Goal: Task Accomplishment & Management: Use online tool/utility

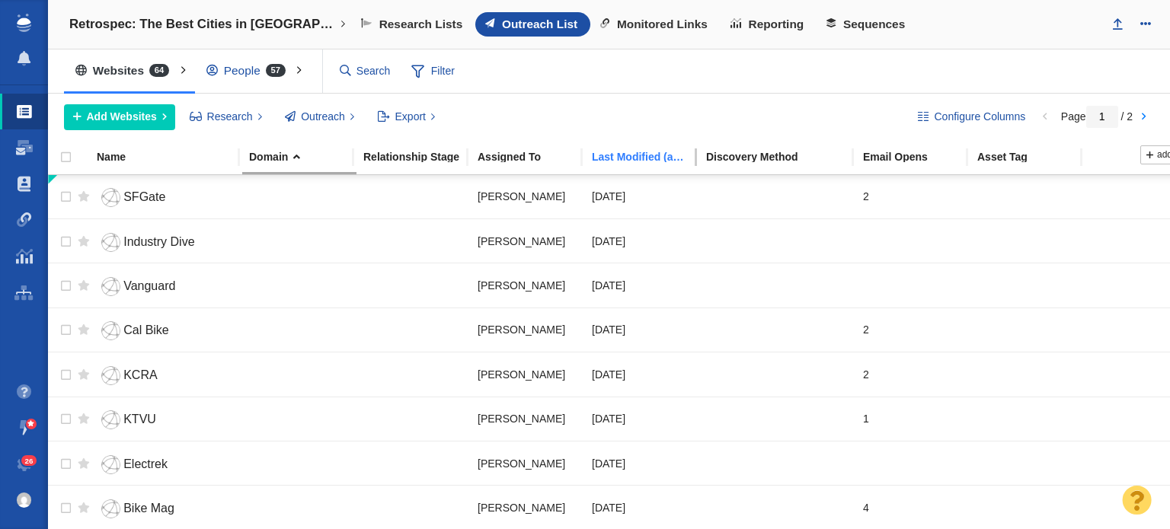
click at [627, 152] on div "Last Modified (any project)" at bounding box center [648, 157] width 113 height 11
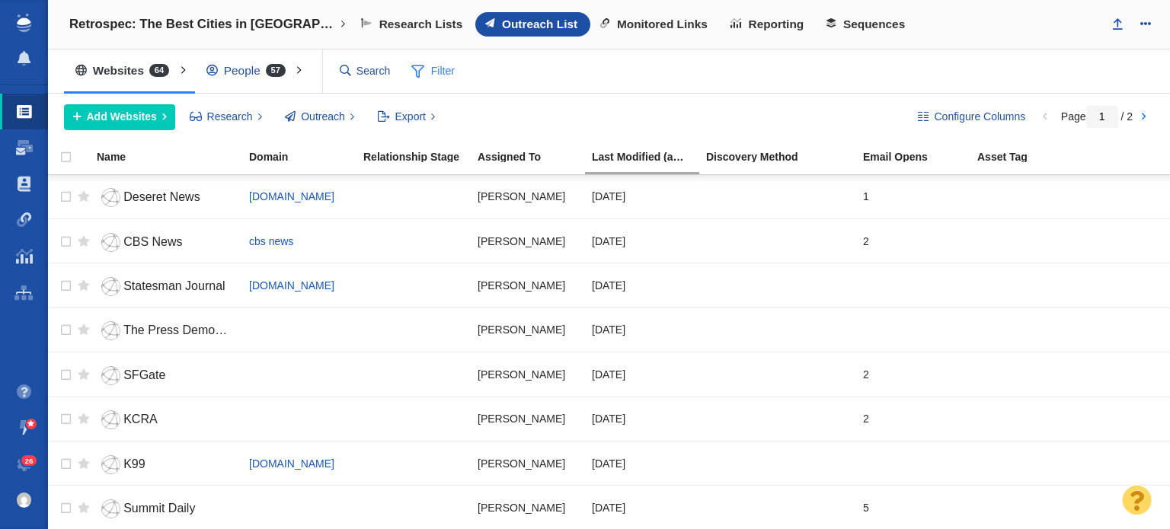
click at [426, 69] on span "Filter" at bounding box center [433, 71] width 61 height 29
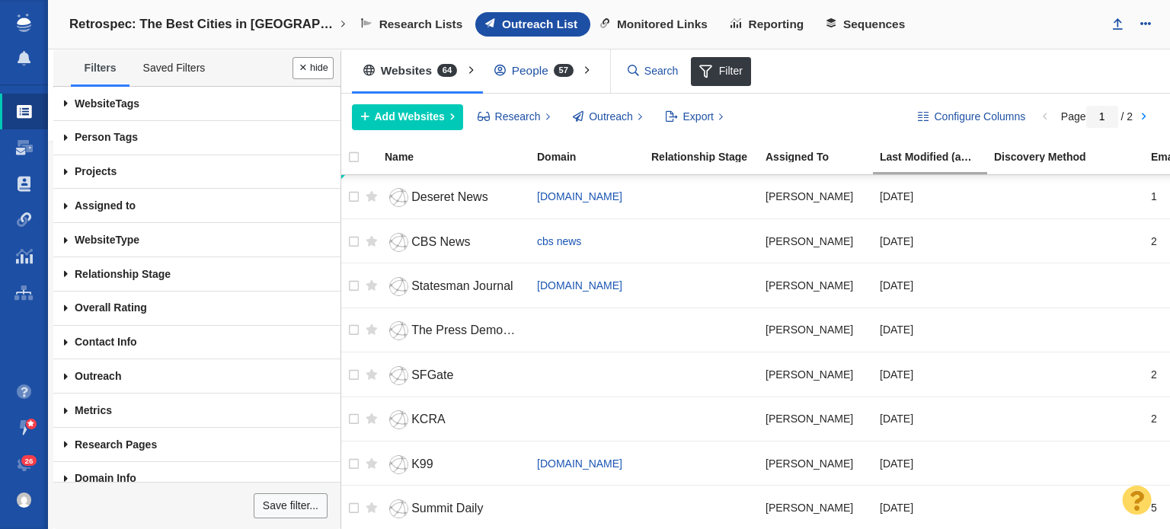
click at [935, 88] on div "Websites 64 All Websites Assigned To Me Recently Viewed Starred conversion rate…" at bounding box center [753, 71] width 834 height 44
click at [302, 69] on button "Done" at bounding box center [312, 68] width 41 height 22
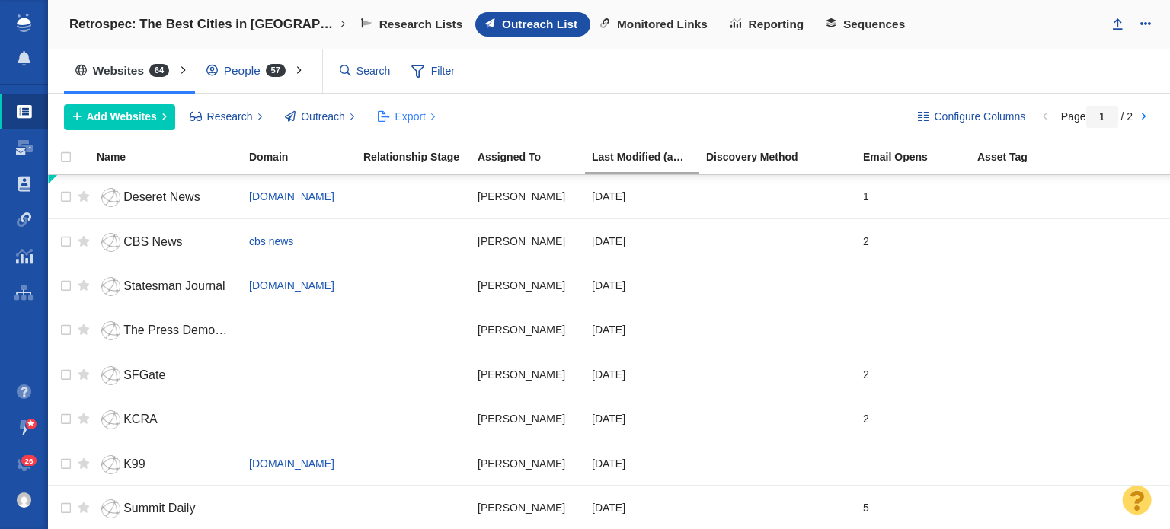
click at [422, 124] on button "Export" at bounding box center [406, 117] width 75 height 26
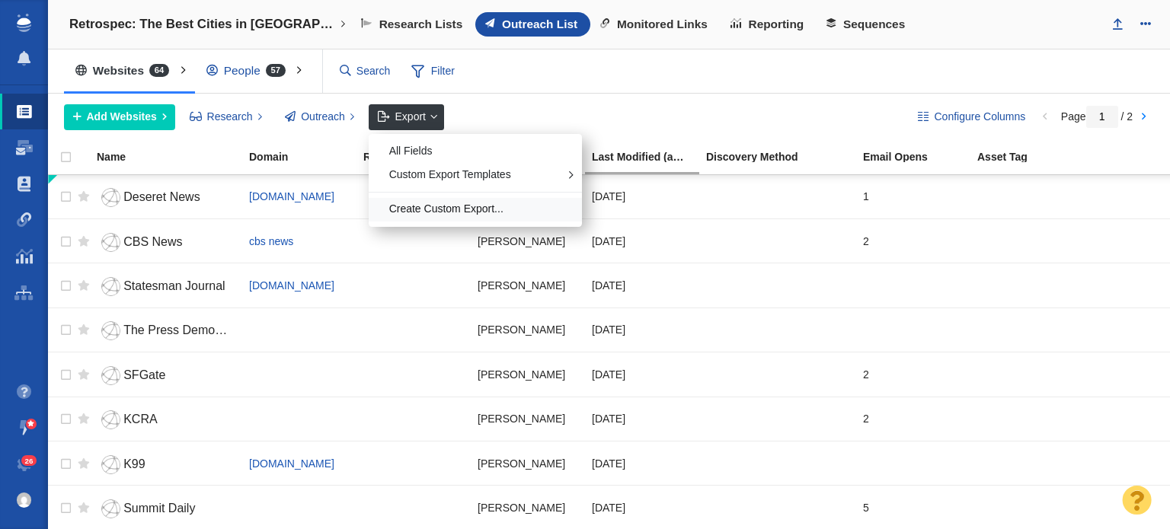
click at [466, 204] on div "Create Custom Export..." at bounding box center [475, 210] width 213 height 24
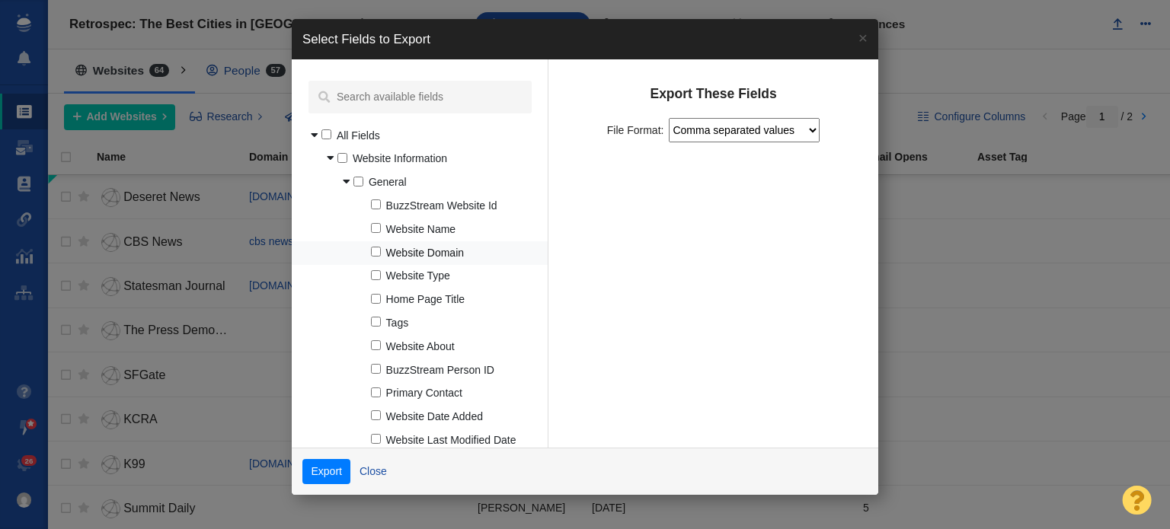
click at [375, 249] on input "Website Domain" at bounding box center [376, 252] width 10 height 10
checkbox input "true"
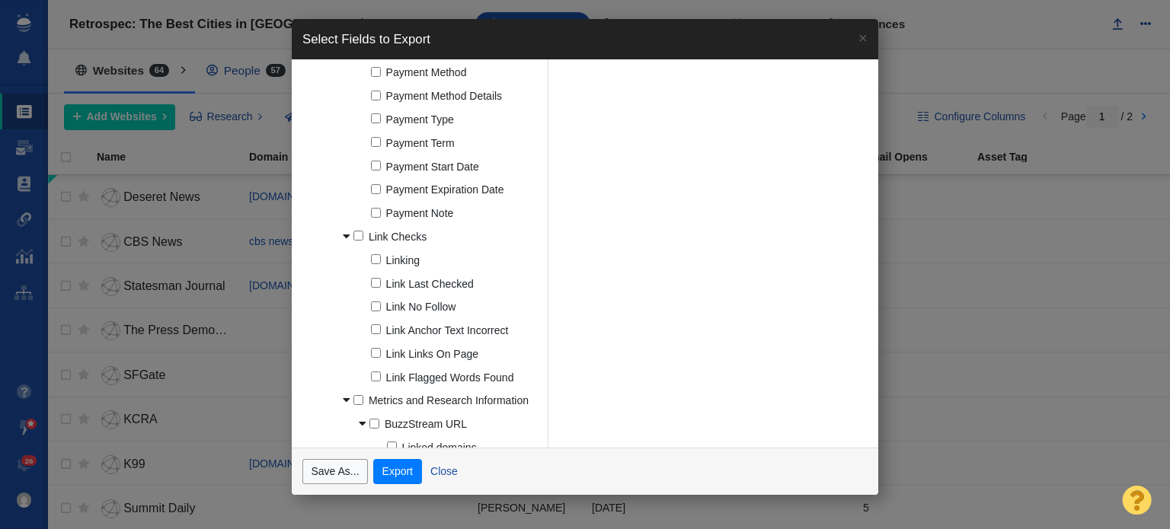
scroll to position [2361, 0]
click at [398, 474] on button "Export" at bounding box center [397, 472] width 48 height 26
click at [866, 36] on button "×" at bounding box center [863, 37] width 30 height 37
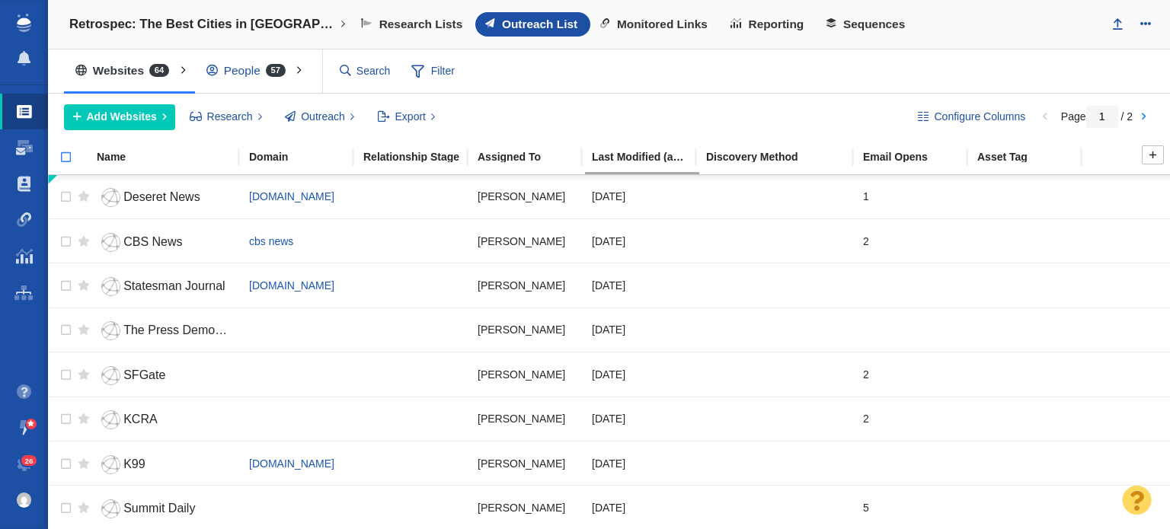
click at [64, 152] on input "checkbox" at bounding box center [59, 165] width 23 height 34
checkbox input "true"
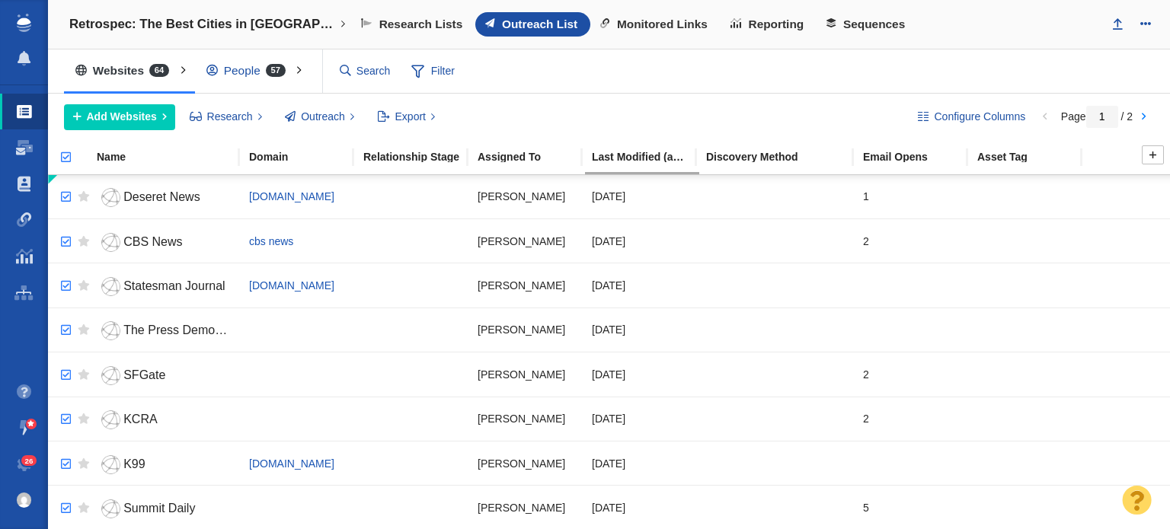
checkbox input "true"
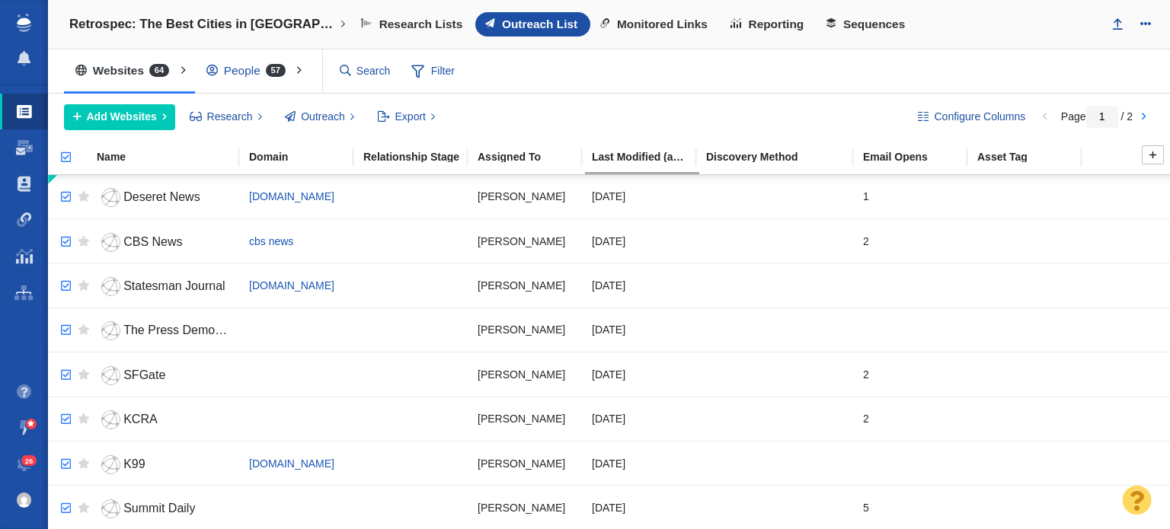
checkbox input "true"
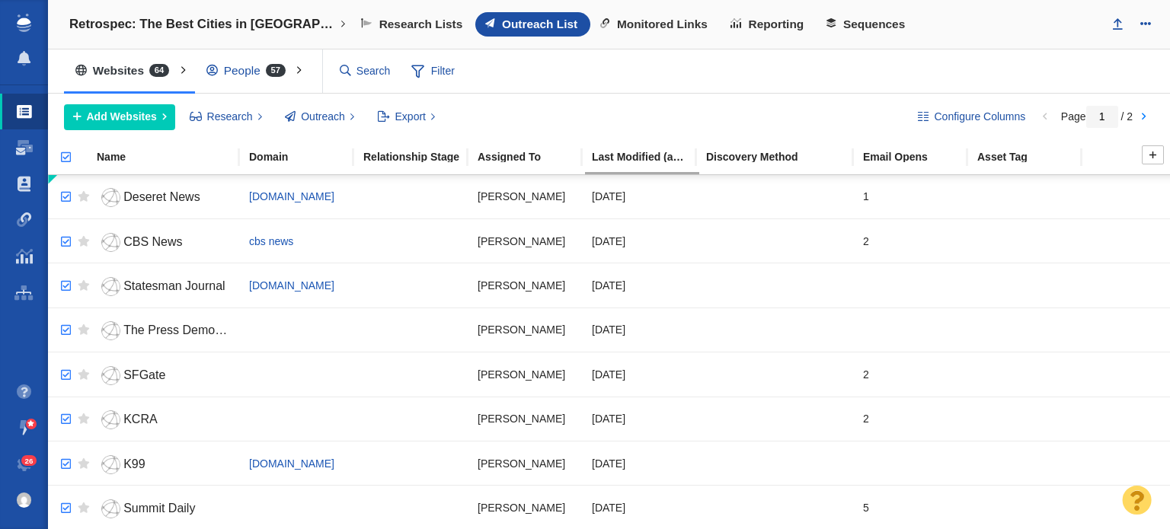
checkbox input "true"
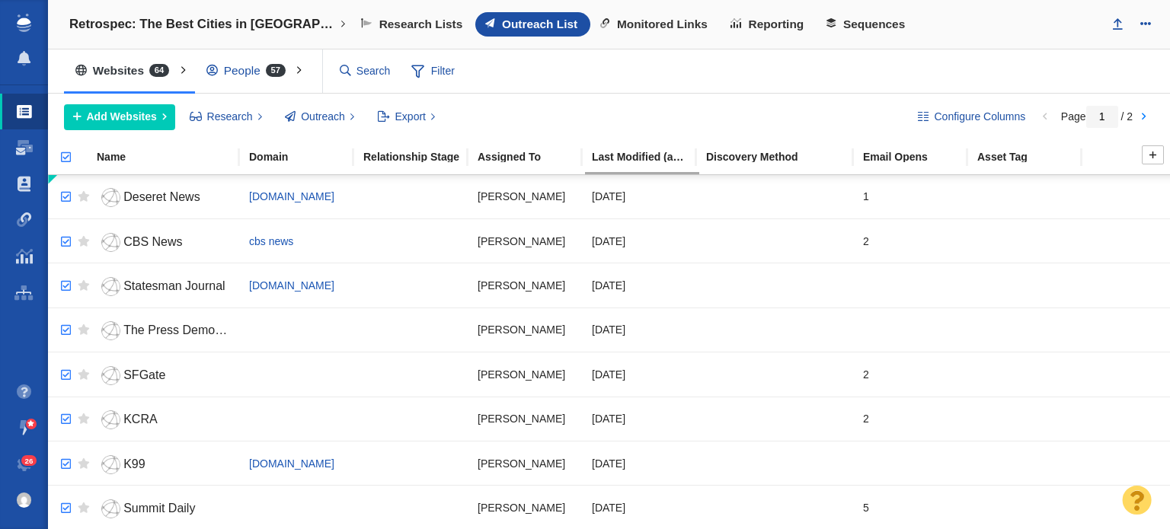
checkbox input "true"
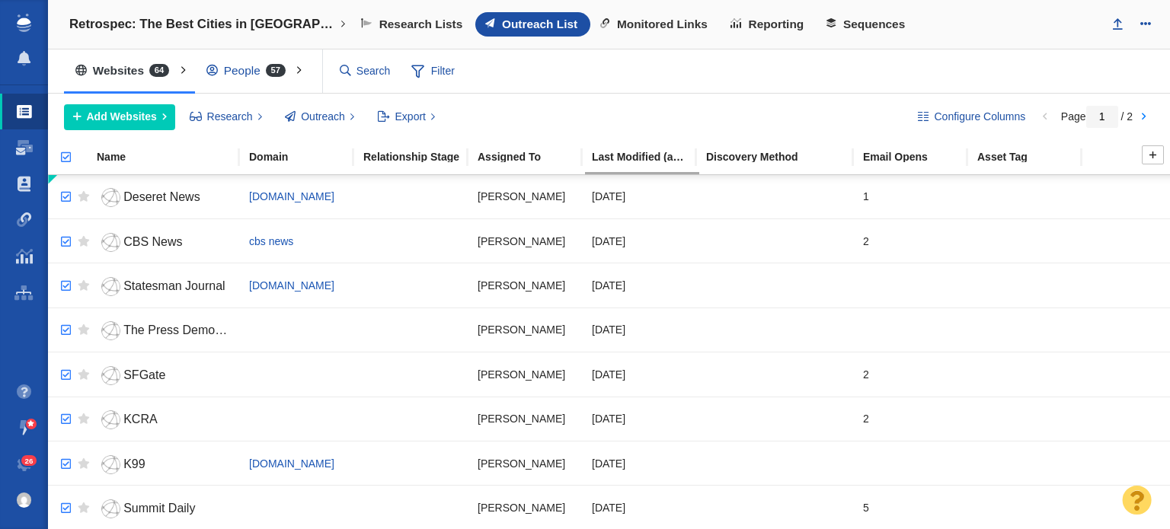
checkbox input "true"
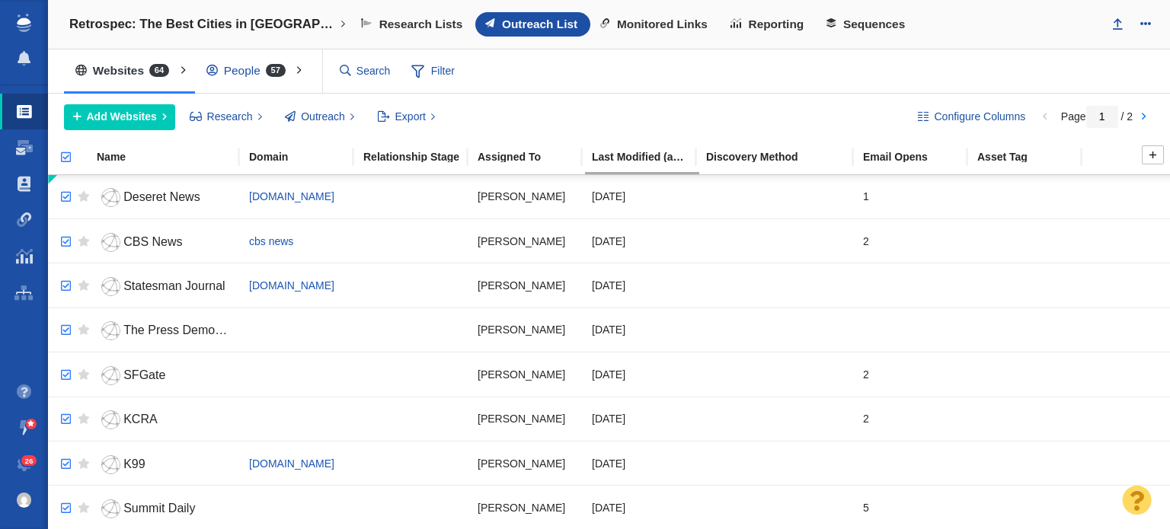
checkbox input "true"
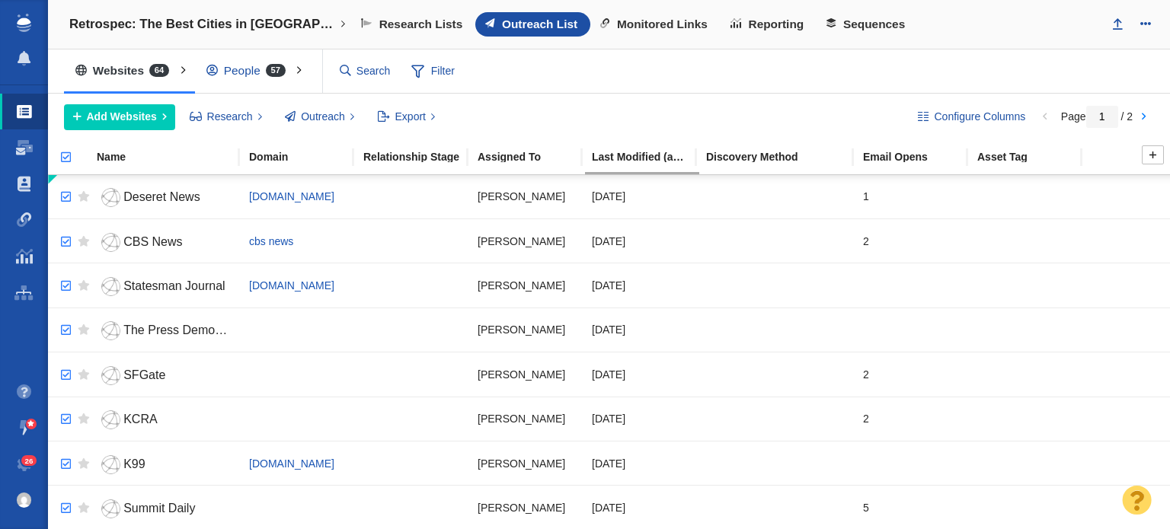
checkbox input "true"
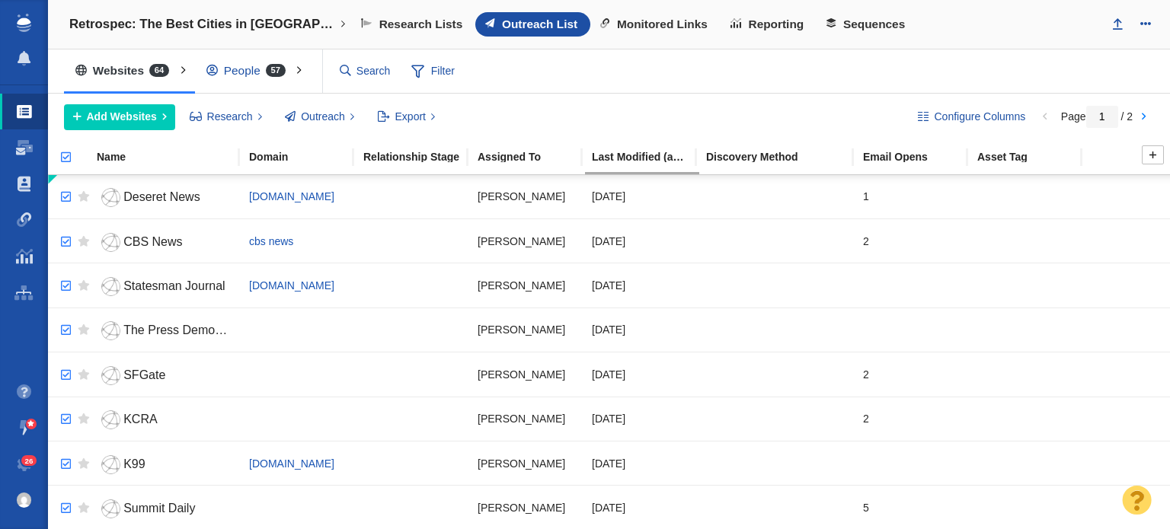
checkbox input "true"
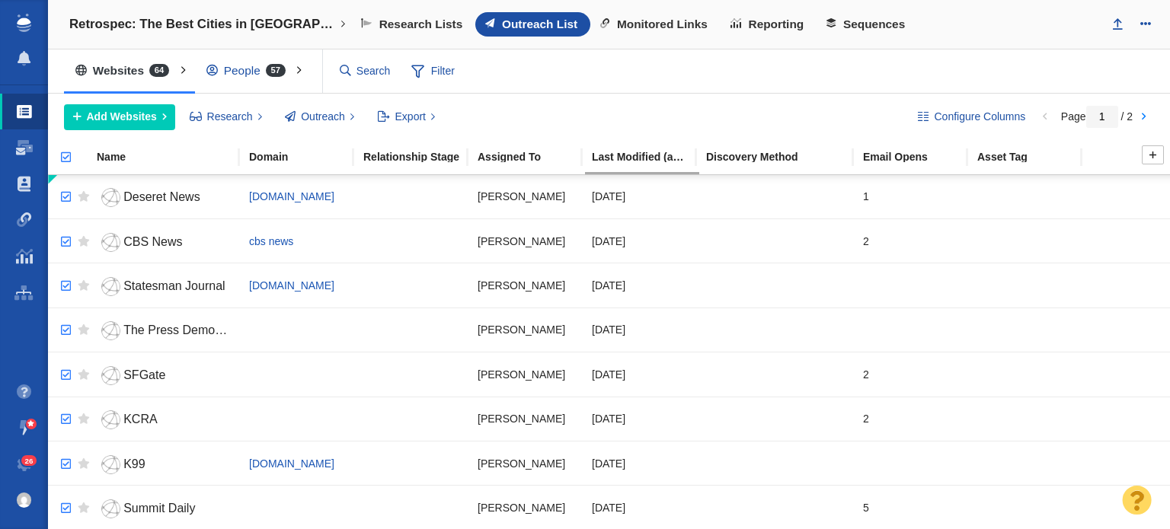
checkbox input "true"
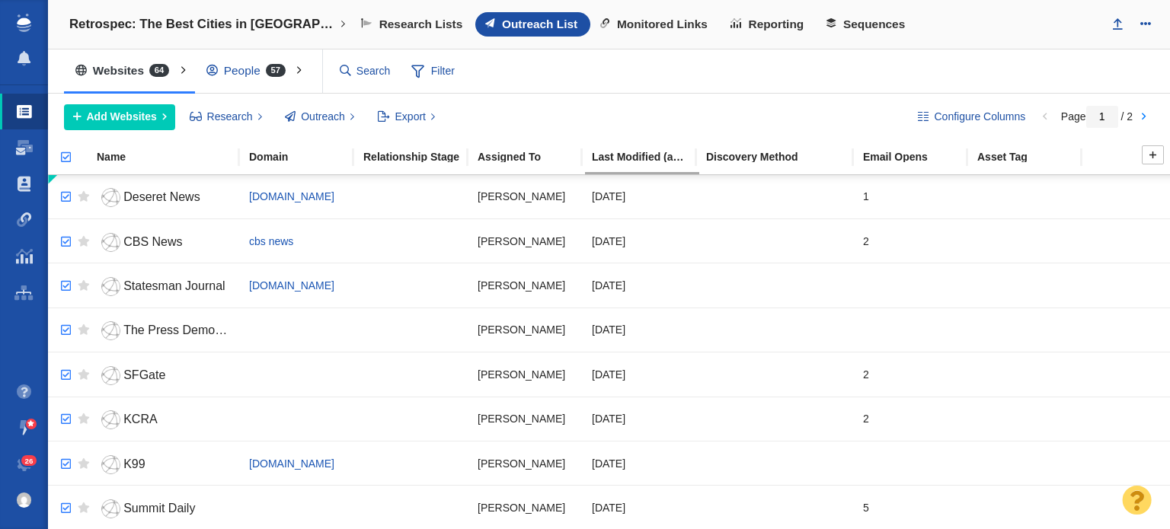
checkbox input "true"
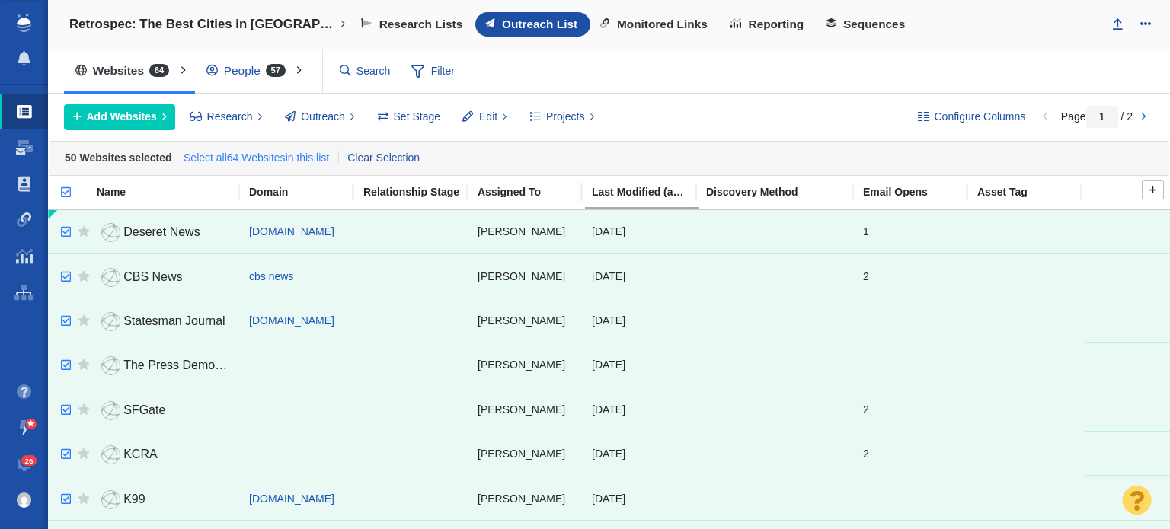
click at [238, 159] on link "Select all 64 Websites in this list" at bounding box center [256, 158] width 152 height 23
click at [725, 120] on div "Add Websites Add a Website Add From List of URLs Import from CSV Research Revie…" at bounding box center [478, 117] width 829 height 26
click at [927, 378] on div at bounding box center [913, 365] width 101 height 33
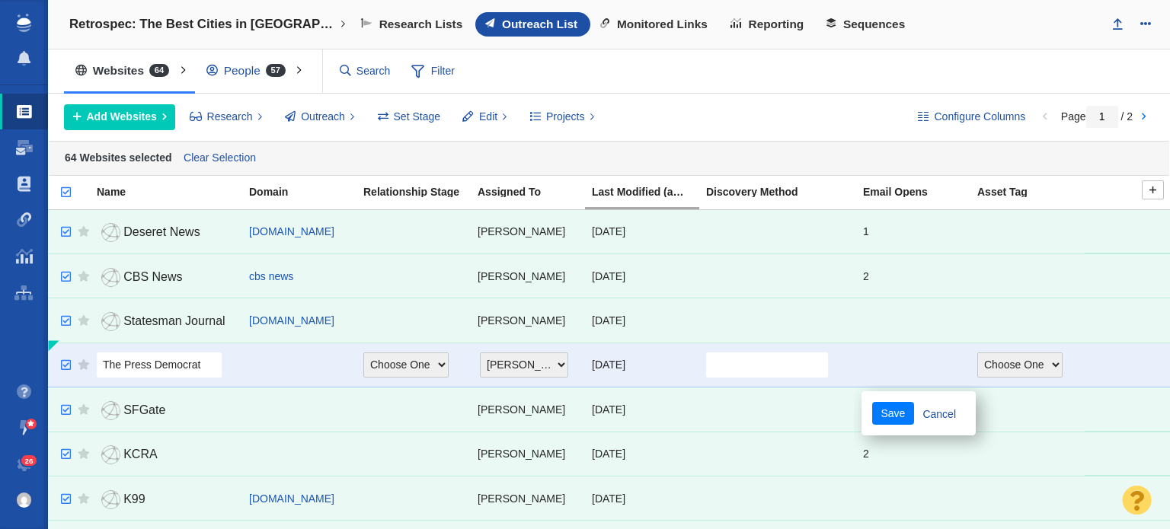
click at [835, 98] on div "Configure Columns Page 1 / 2 Add Websites Add a Website Add From List of URLs I…" at bounding box center [609, 117] width 1122 height 47
click at [949, 422] on link "Cancel" at bounding box center [939, 413] width 51 height 23
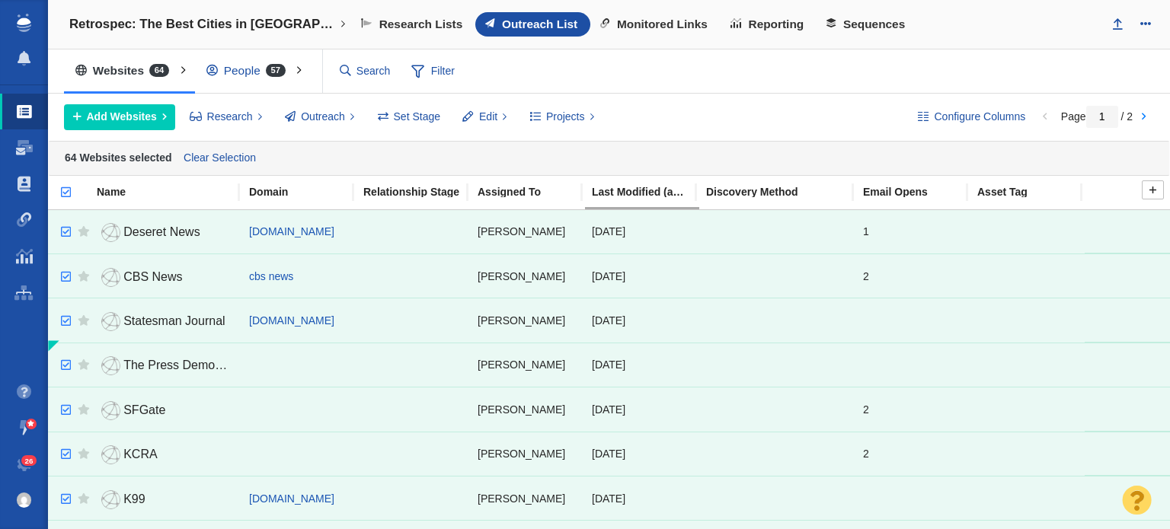
click at [69, 185] on input "checkbox" at bounding box center [59, 201] width 23 height 34
checkbox input "false"
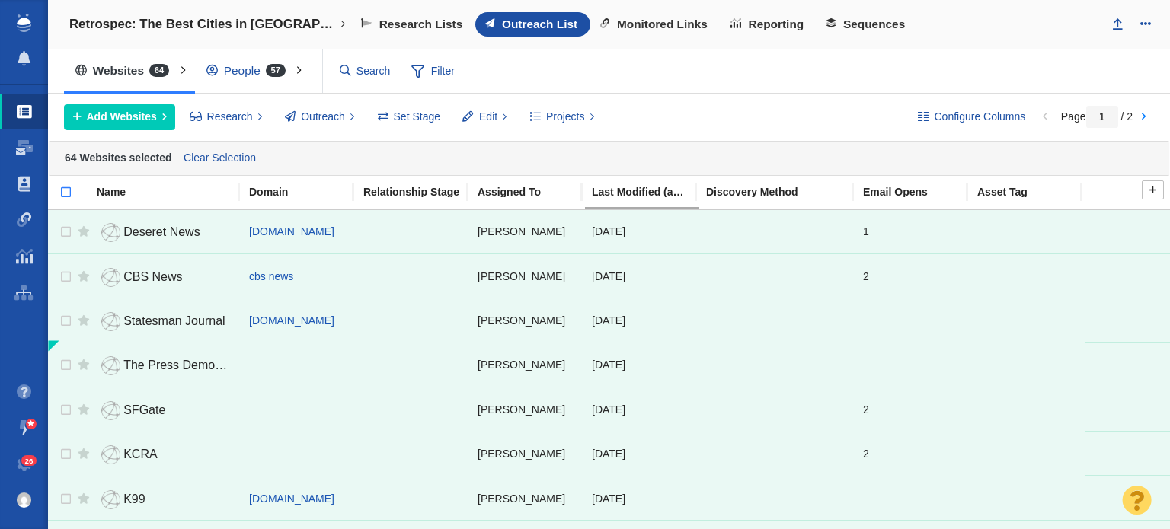
checkbox input "false"
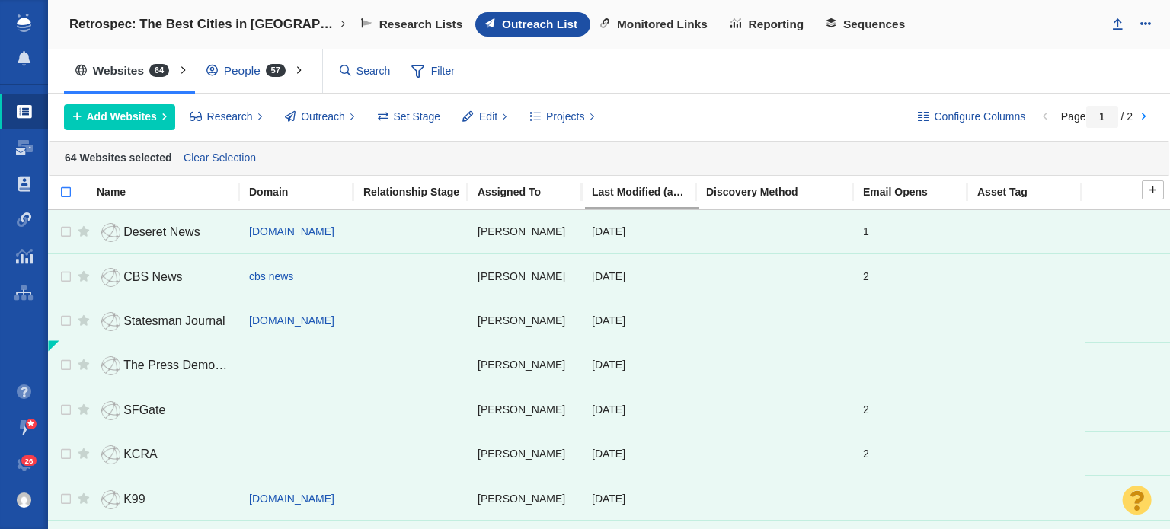
checkbox input "false"
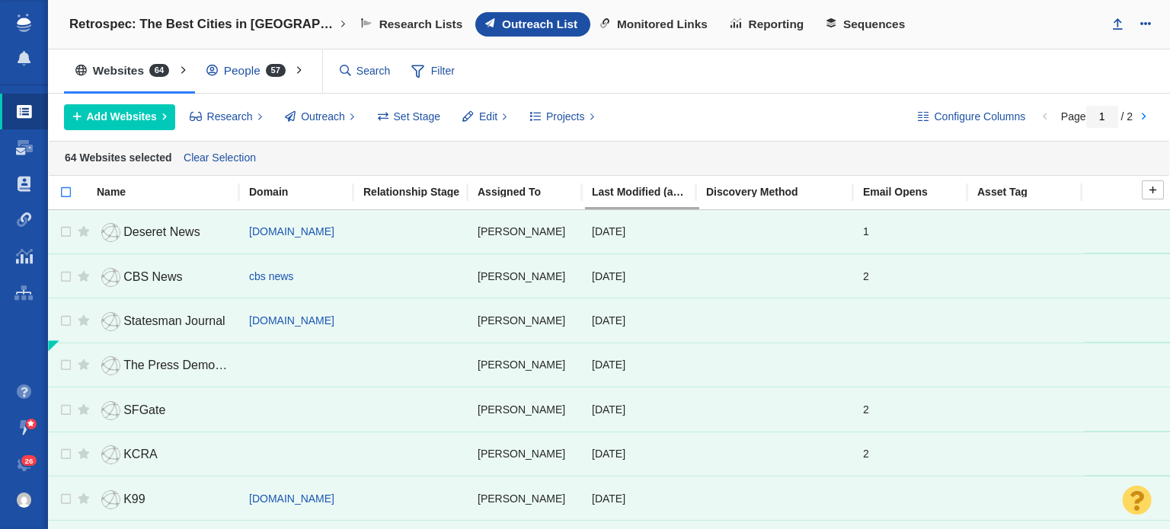
checkbox input "false"
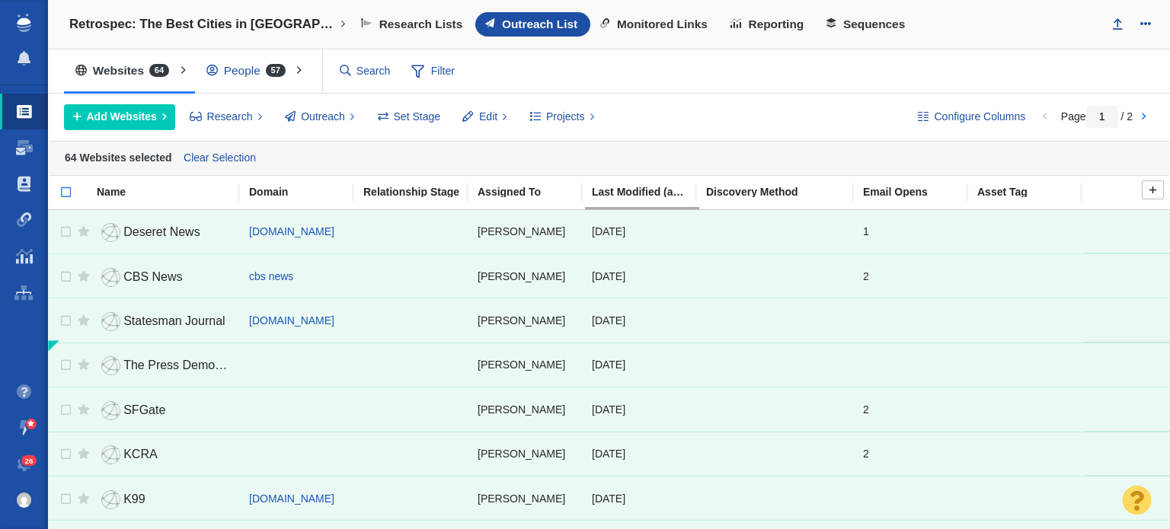
checkbox input "false"
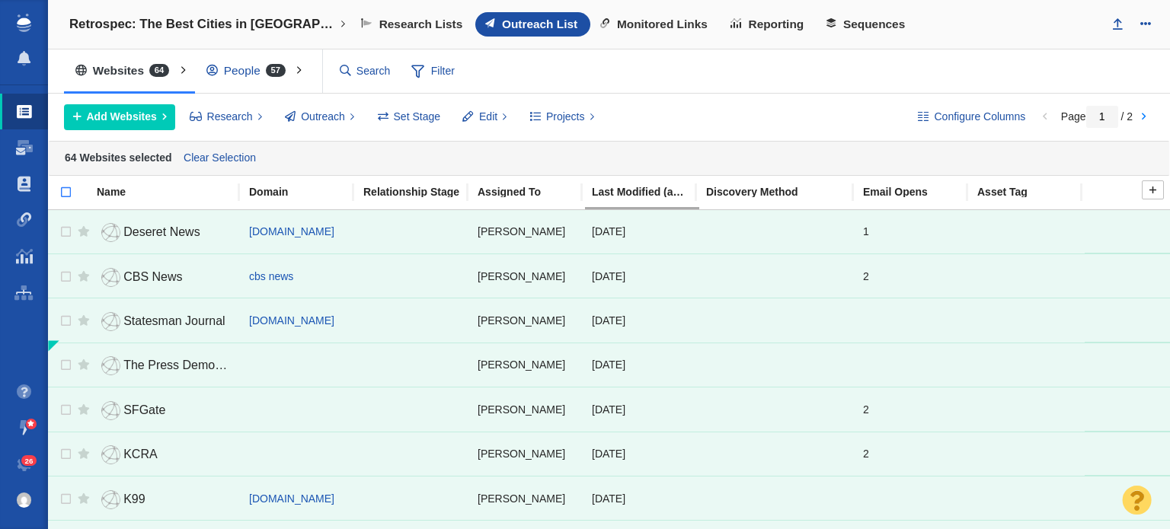
checkbox input "false"
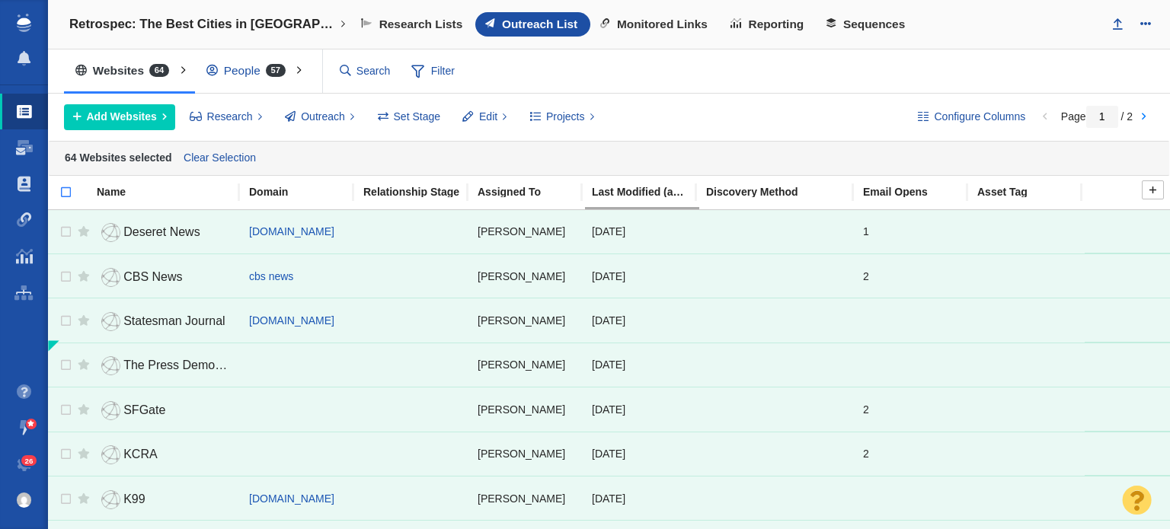
checkbox input "false"
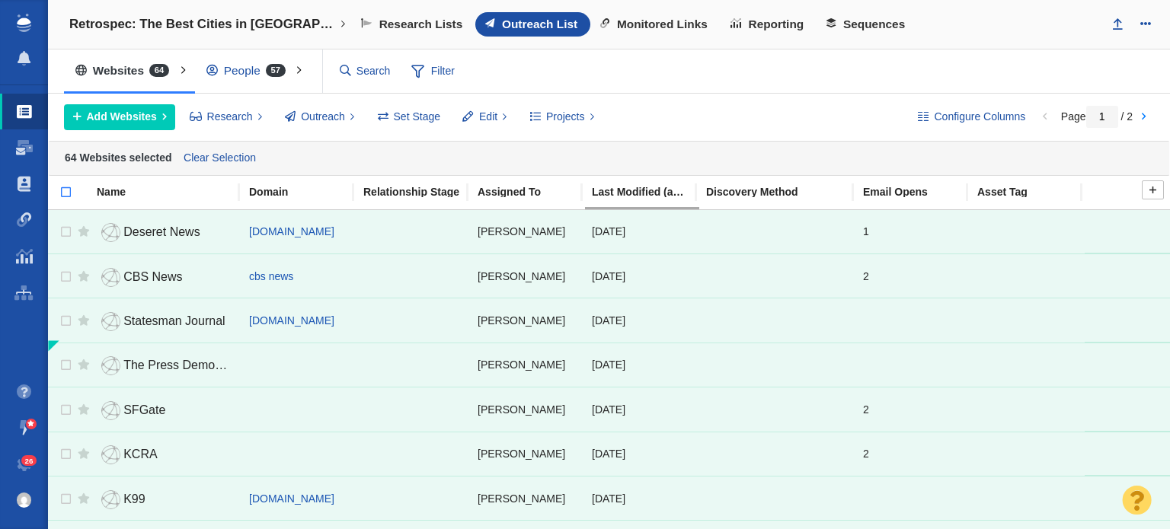
checkbox input "false"
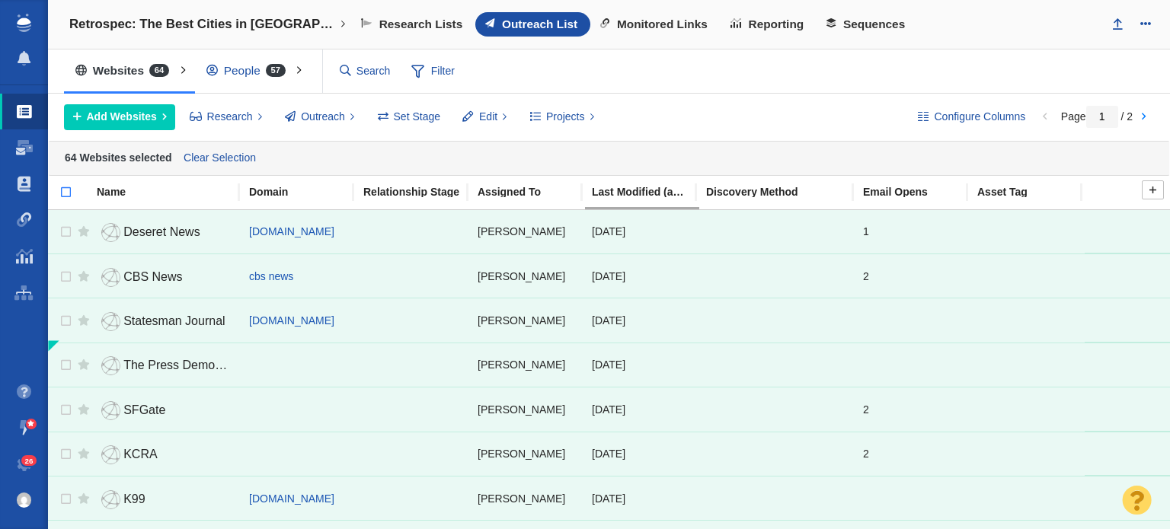
checkbox input "false"
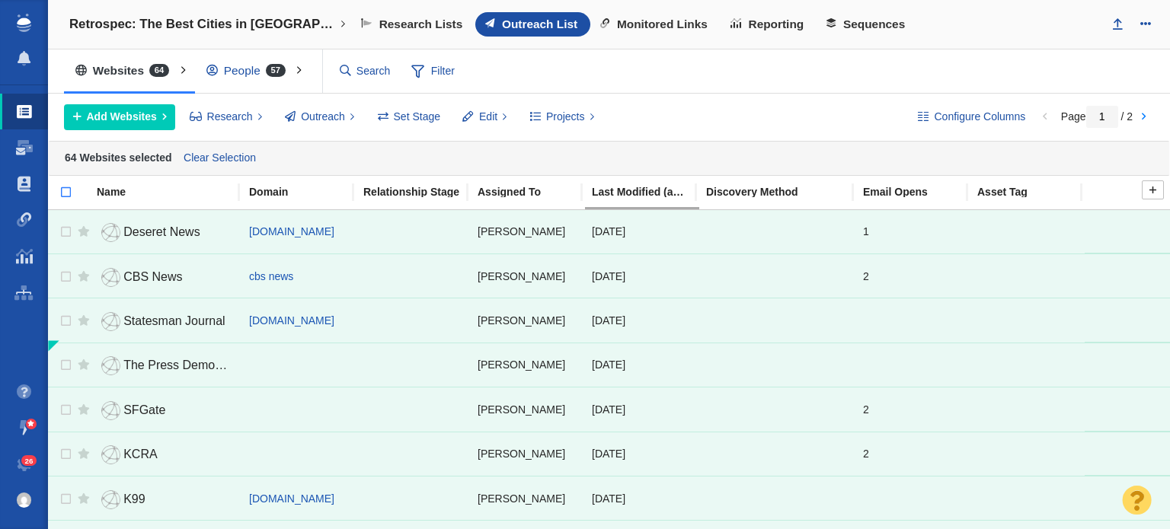
checkbox input "false"
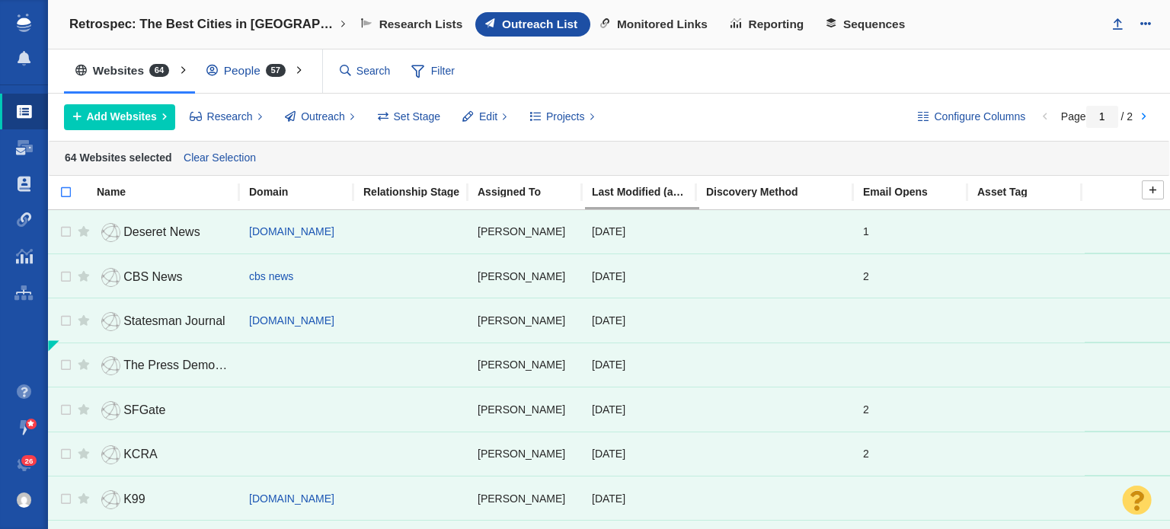
checkbox input "false"
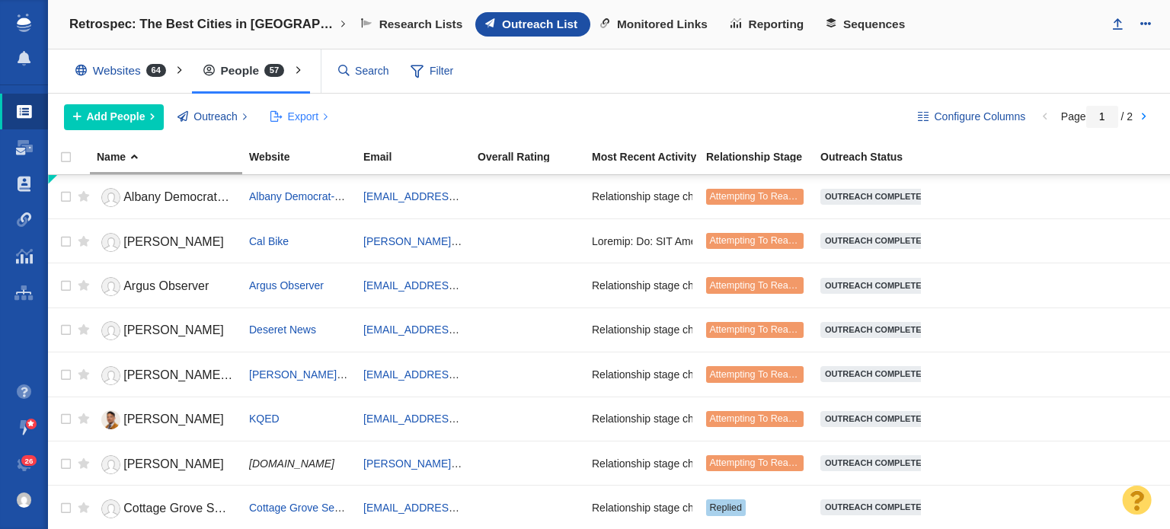
click at [298, 115] on span "Export" at bounding box center [303, 117] width 30 height 16
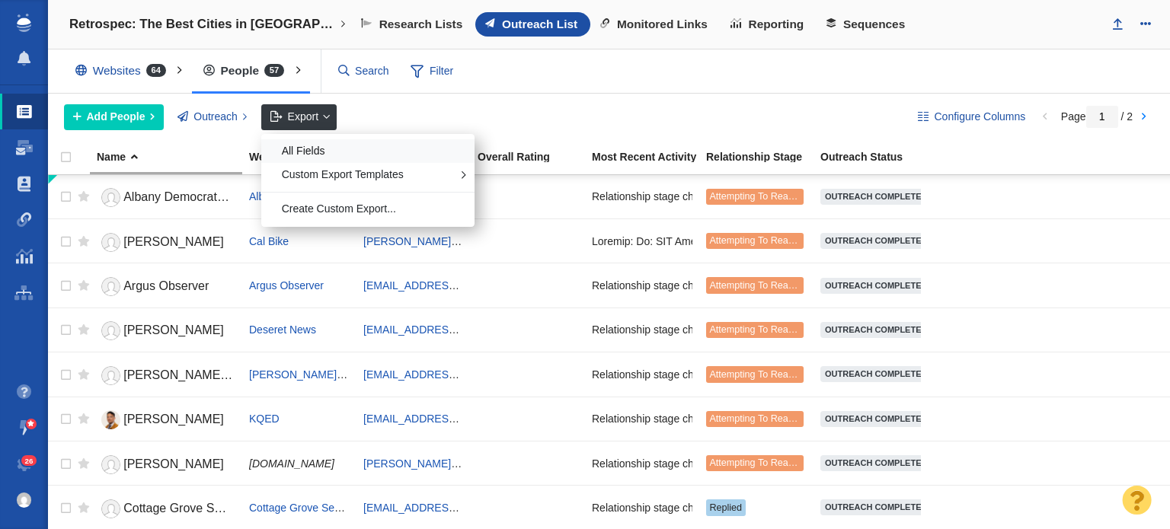
click at [323, 146] on div "All Fields" at bounding box center [367, 151] width 213 height 24
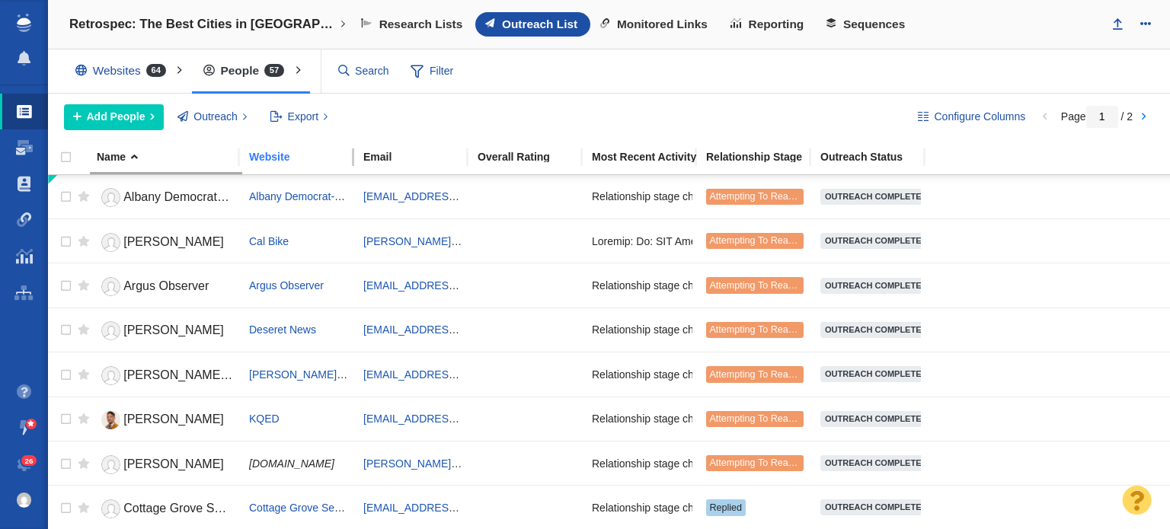
drag, startPoint x: 323, startPoint y: 146, endPoint x: 815, endPoint y: 93, distance: 494.8
click at [815, 94] on div "Configure Columns Page 1 / 2 Add People Add a Person Add From List of URLs Impo…" at bounding box center [609, 117] width 1122 height 47
click at [116, 74] on div "Websites 64" at bounding box center [124, 70] width 120 height 35
